Goal: Information Seeking & Learning: Learn about a topic

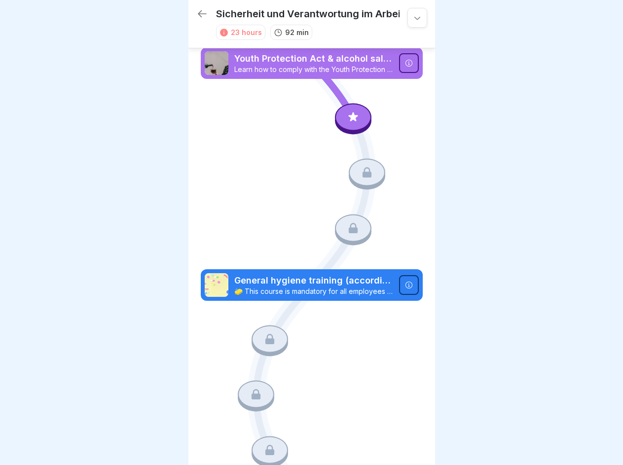
click at [413, 18] on icon at bounding box center [418, 18] width 10 height 10
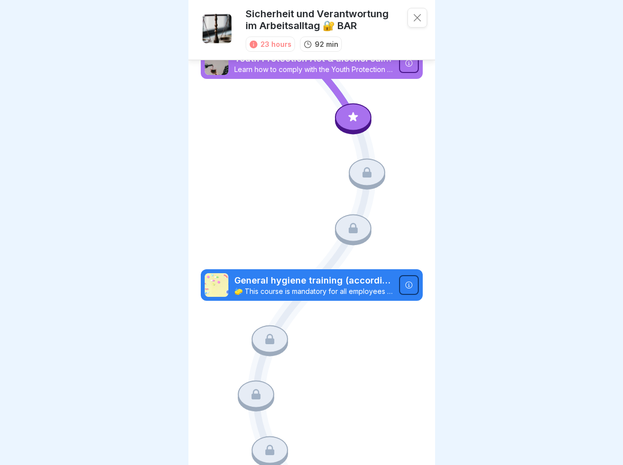
click at [405, 63] on icon at bounding box center [408, 63] width 7 height 7
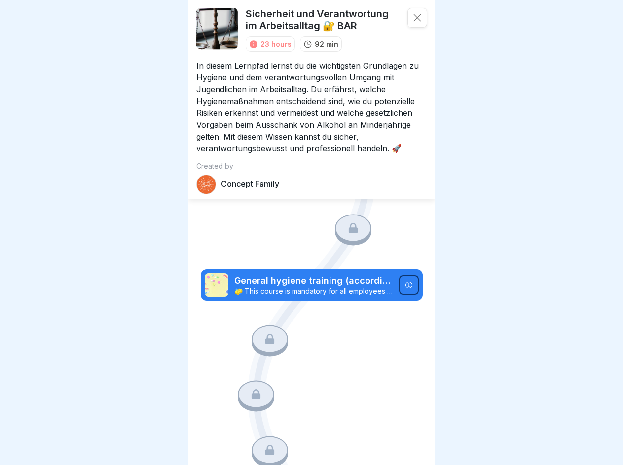
click at [348, 116] on div "Course Youth Protection Act & alcohol sales in the catering trade 🧒🏽 Learn how …" at bounding box center [311, 232] width 623 height 465
click at [361, 170] on p "Created by" at bounding box center [311, 166] width 231 height 8
click at [349, 224] on icon at bounding box center [353, 228] width 9 height 10
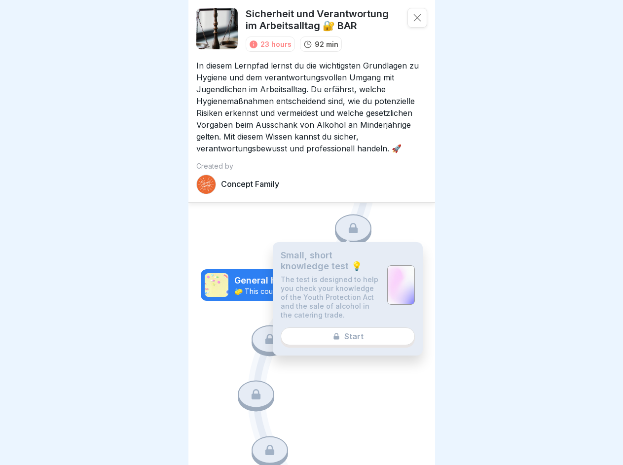
click at [401, 278] on div at bounding box center [401, 285] width 28 height 39
click at [267, 334] on icon at bounding box center [270, 339] width 9 height 10
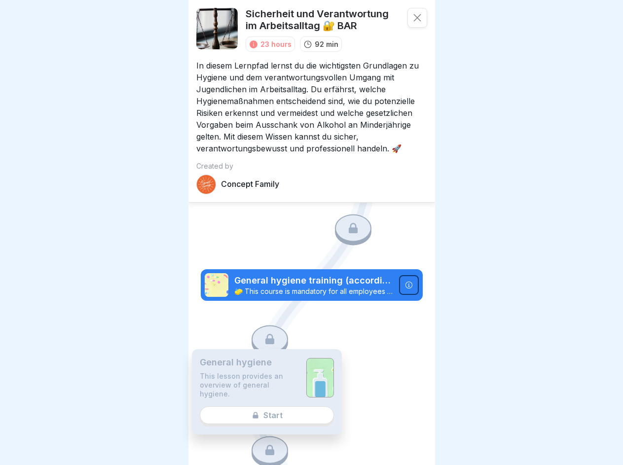
click at [254, 385] on p "This lesson provides an overview of general hygiene." at bounding box center [249, 385] width 99 height 27
click at [267, 445] on icon at bounding box center [270, 450] width 9 height 10
